Goal: Task Accomplishment & Management: Use online tool/utility

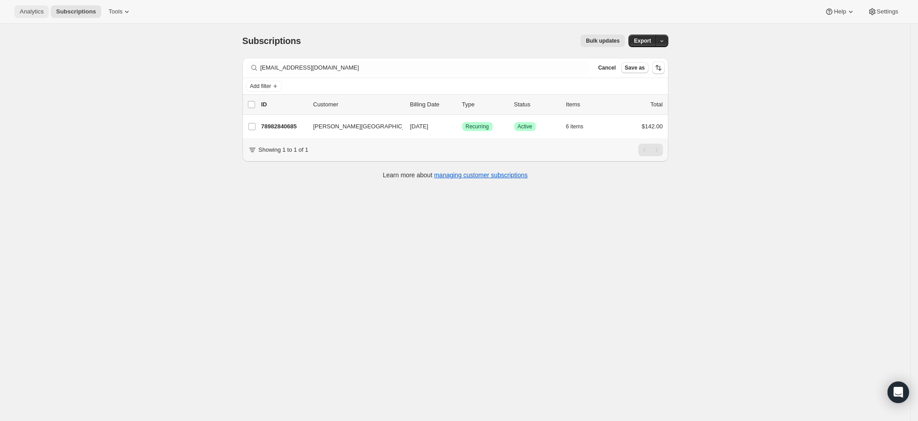
click at [28, 9] on span "Analytics" at bounding box center [32, 11] width 24 height 7
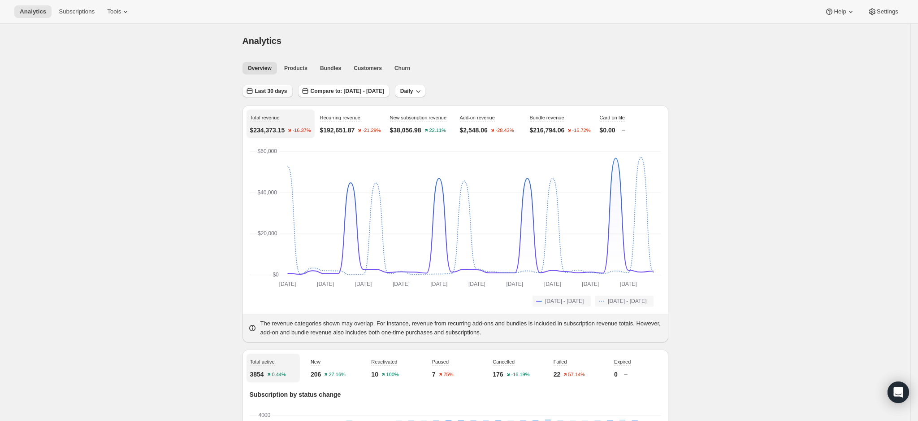
click at [274, 92] on span "Last 30 days" at bounding box center [271, 90] width 32 height 7
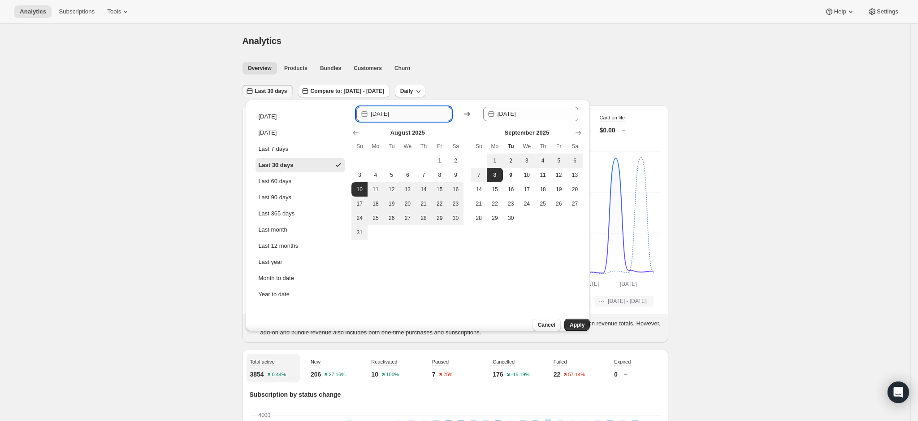
click at [389, 114] on input "[DATE]" at bounding box center [411, 114] width 81 height 14
click at [287, 90] on span "Last 30 days" at bounding box center [271, 90] width 32 height 7
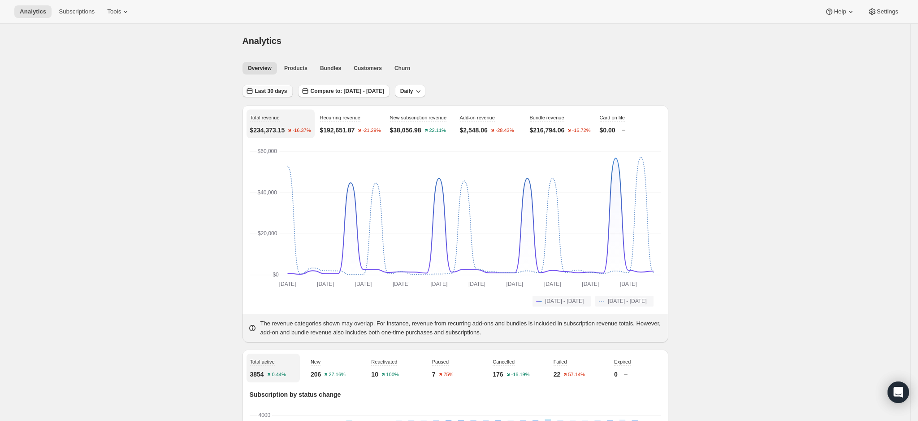
click at [287, 90] on span "Last 30 days" at bounding box center [271, 90] width 32 height 7
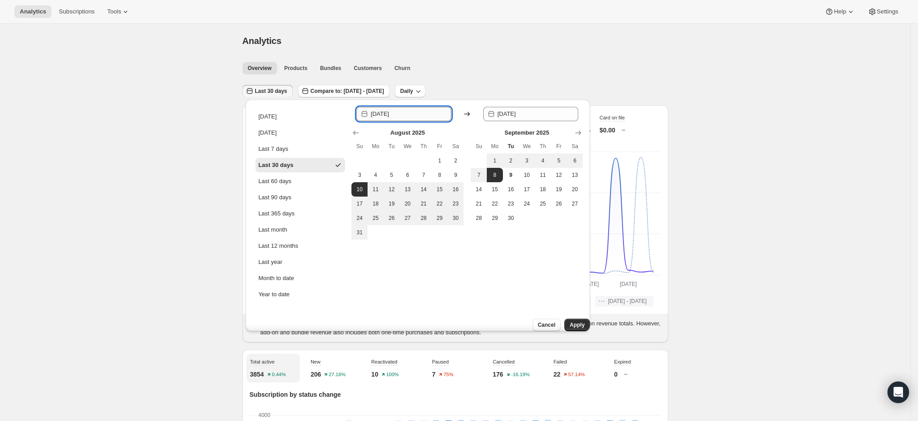
click at [415, 110] on input "[DATE]" at bounding box center [411, 114] width 81 height 14
click at [388, 113] on input "[DATE]" at bounding box center [411, 114] width 81 height 14
click at [412, 108] on input "[DATE]" at bounding box center [411, 114] width 81 height 14
type input "[DATE]"
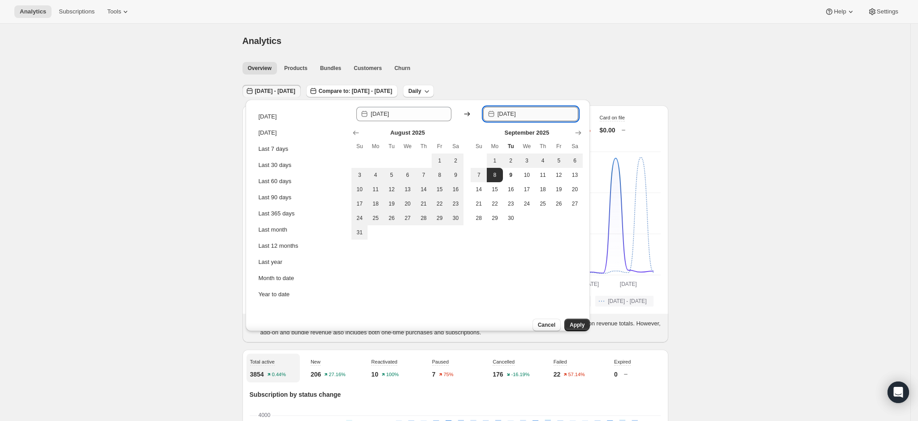
click at [525, 113] on input "[DATE]" at bounding box center [538, 114] width 81 height 14
type input "2025-31-08"
click at [569, 318] on button "Apply" at bounding box center [577, 324] width 26 height 13
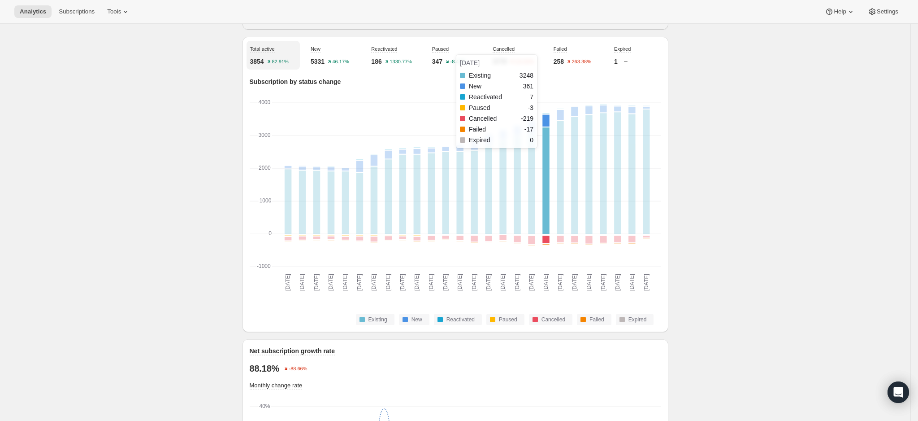
scroll to position [311, 0]
click at [553, 178] on rect "Feb 01 2025: Existing 3248,New 361,Reactivated 7,Paused -3,Cancelled -219,Faile…" at bounding box center [546, 186] width 14 height 164
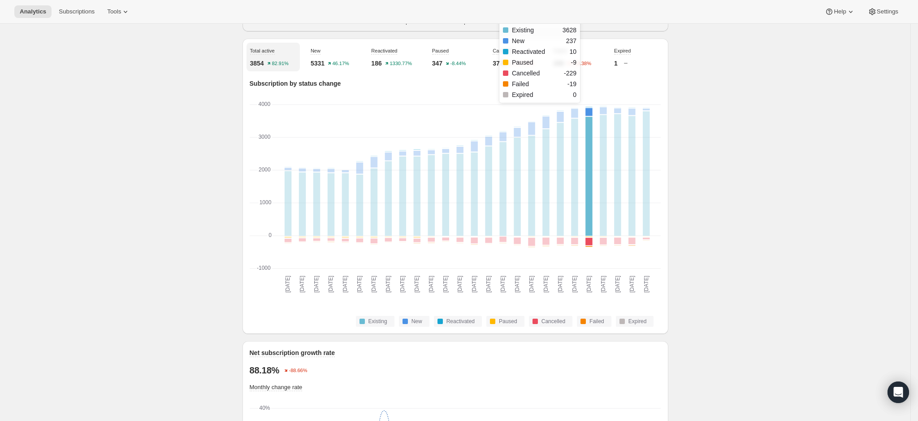
drag, startPoint x: 587, startPoint y: 155, endPoint x: 827, endPoint y: 100, distance: 246.0
